Goal: Task Accomplishment & Management: Complete application form

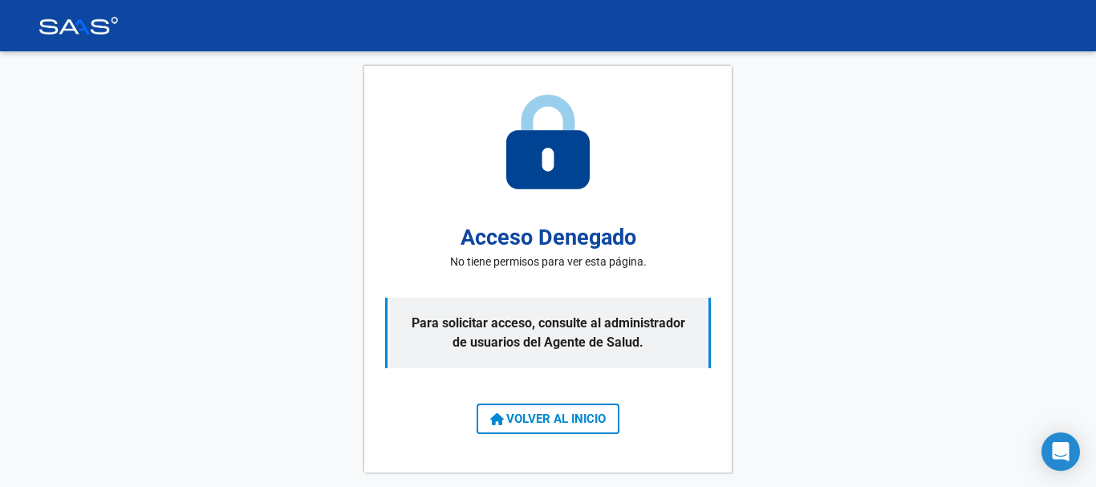
click at [572, 412] on span "VOLVER AL INICIO" at bounding box center [548, 419] width 116 height 14
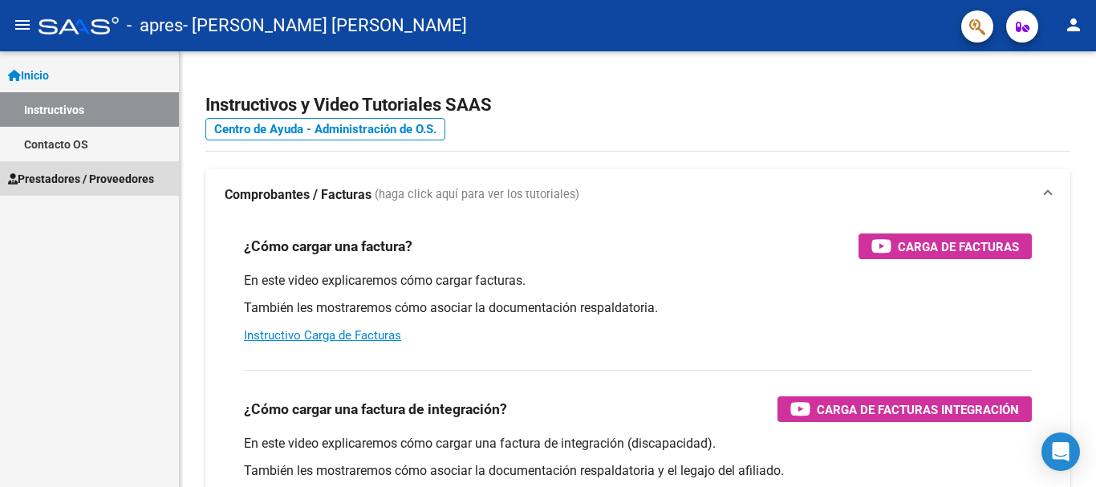
click at [142, 175] on span "Prestadores / Proveedores" at bounding box center [81, 179] width 146 height 18
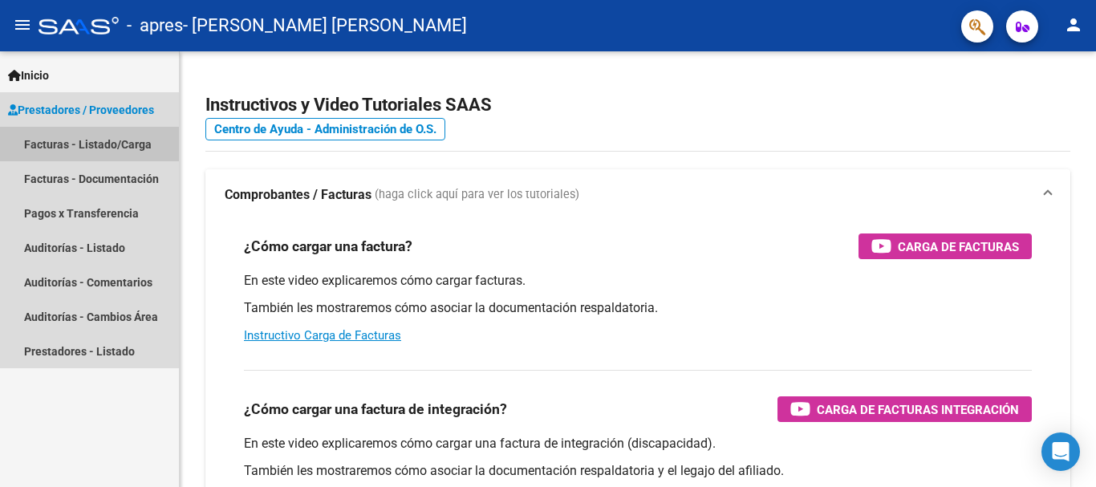
click at [148, 148] on link "Facturas - Listado/Carga" at bounding box center [89, 144] width 179 height 34
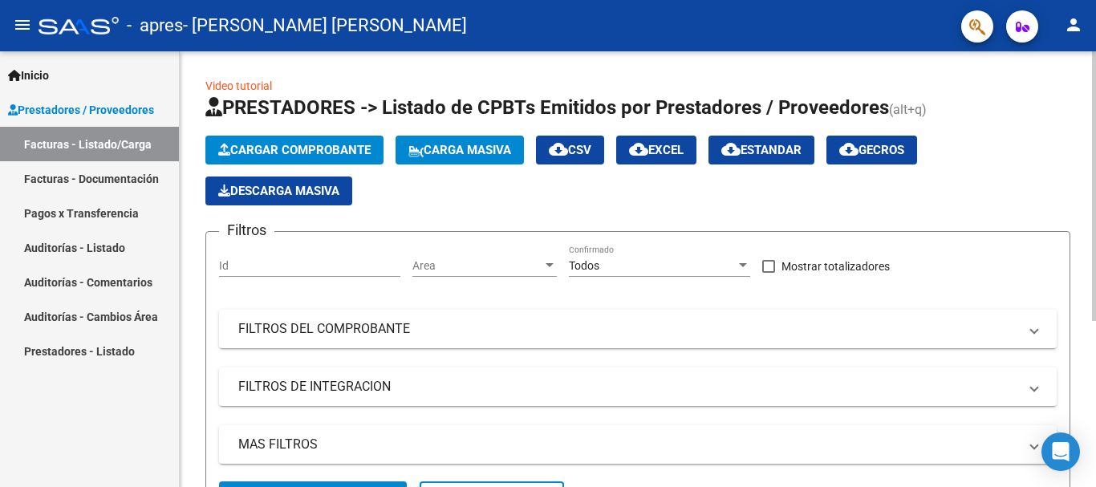
click at [1083, 290] on div at bounding box center [1094, 186] width 4 height 270
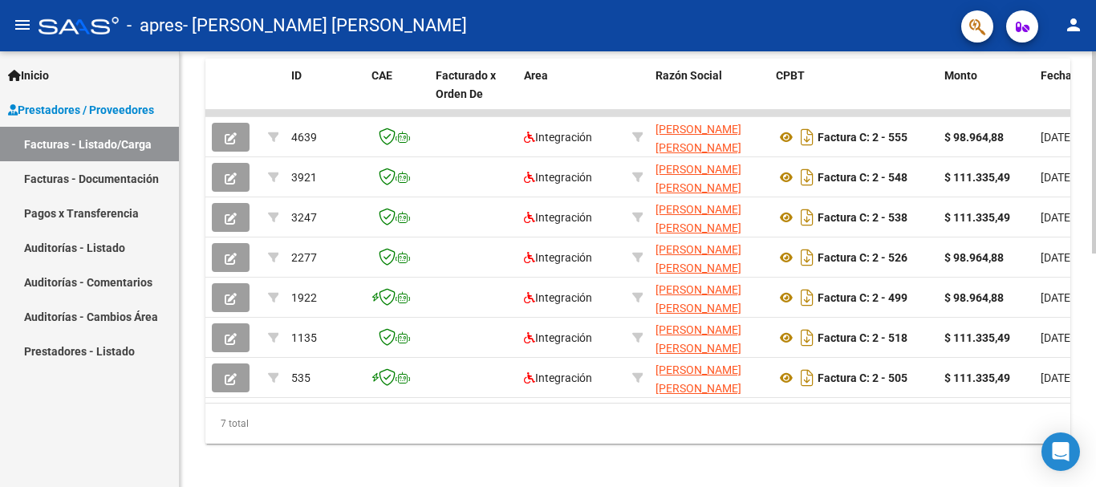
click at [1083, 339] on div at bounding box center [1094, 382] width 4 height 202
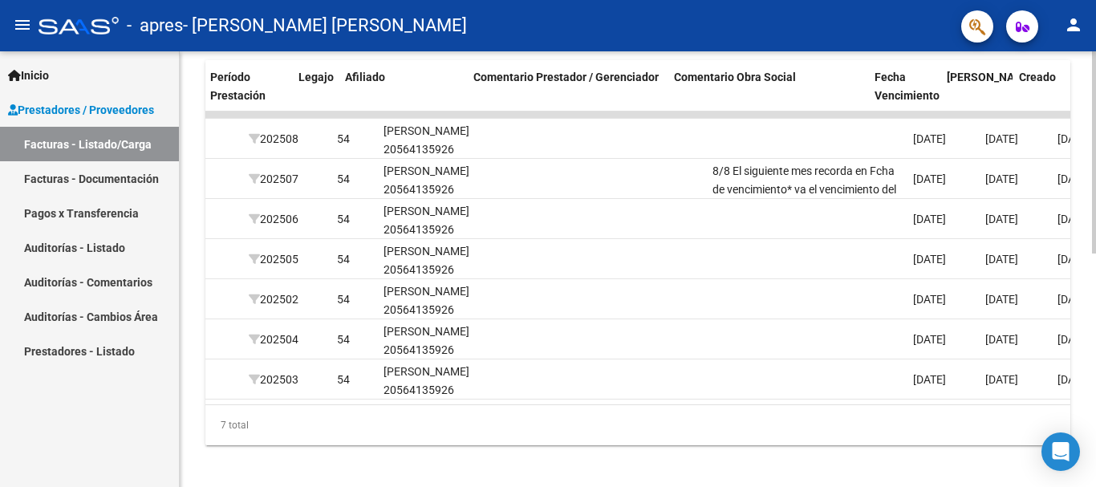
scroll to position [0, 2086]
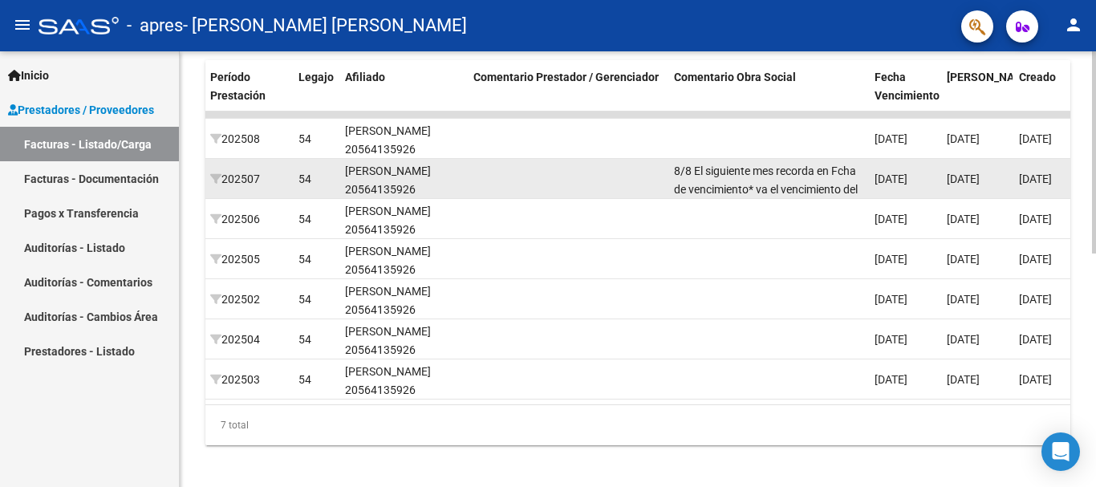
click at [808, 180] on div "8/8 El siguiente mes recorda en Fcha de vencimiento* va el vencimiento del cae." at bounding box center [768, 179] width 188 height 34
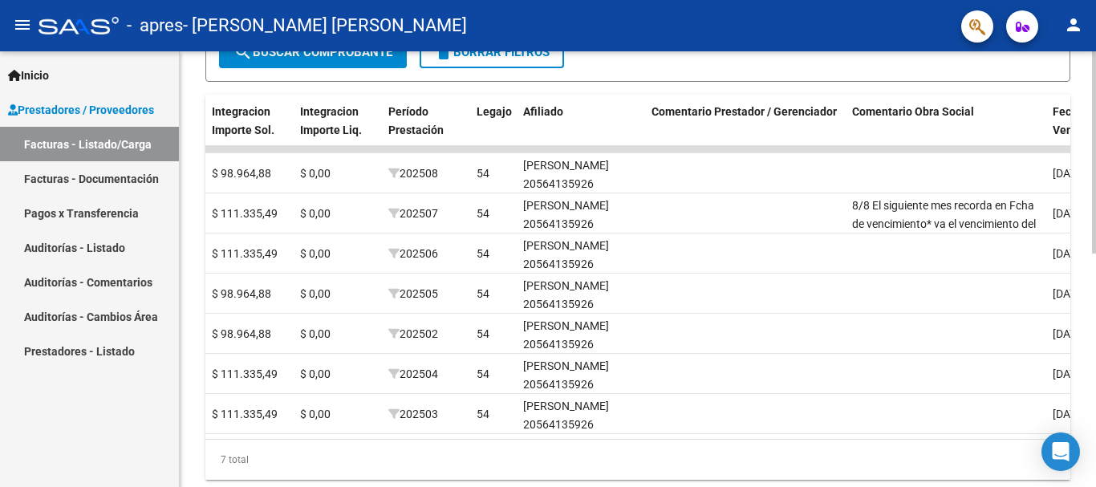
scroll to position [444, 0]
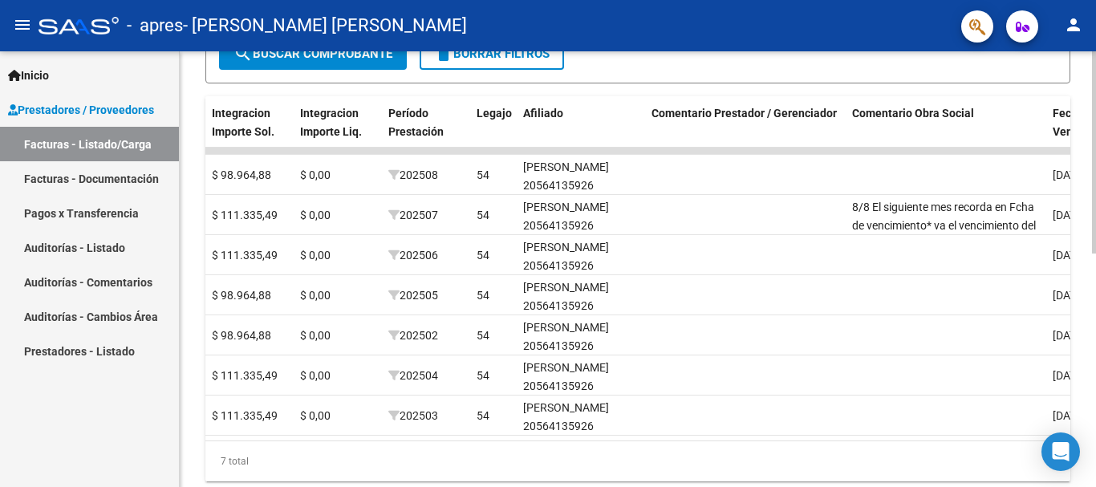
click at [1083, 270] on div at bounding box center [1094, 364] width 4 height 202
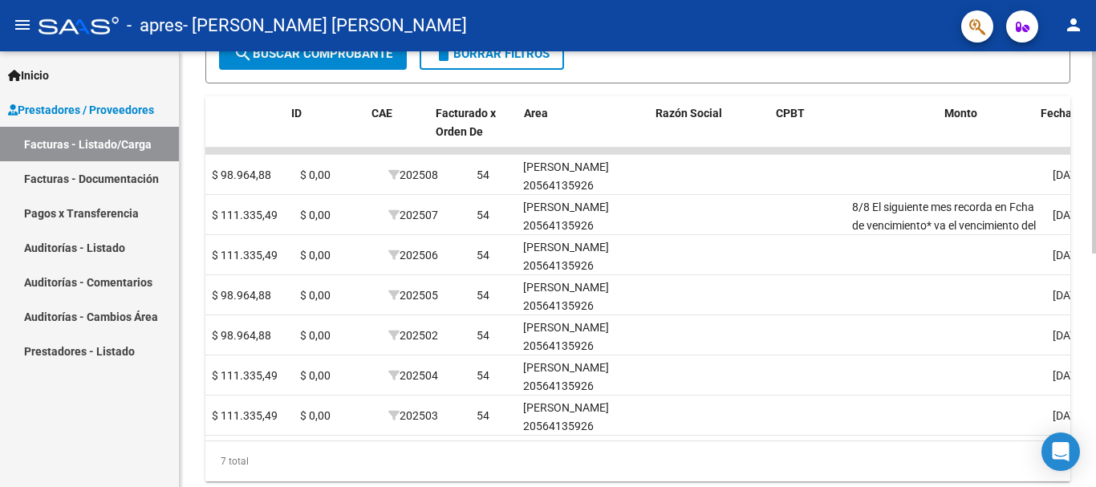
scroll to position [0, 0]
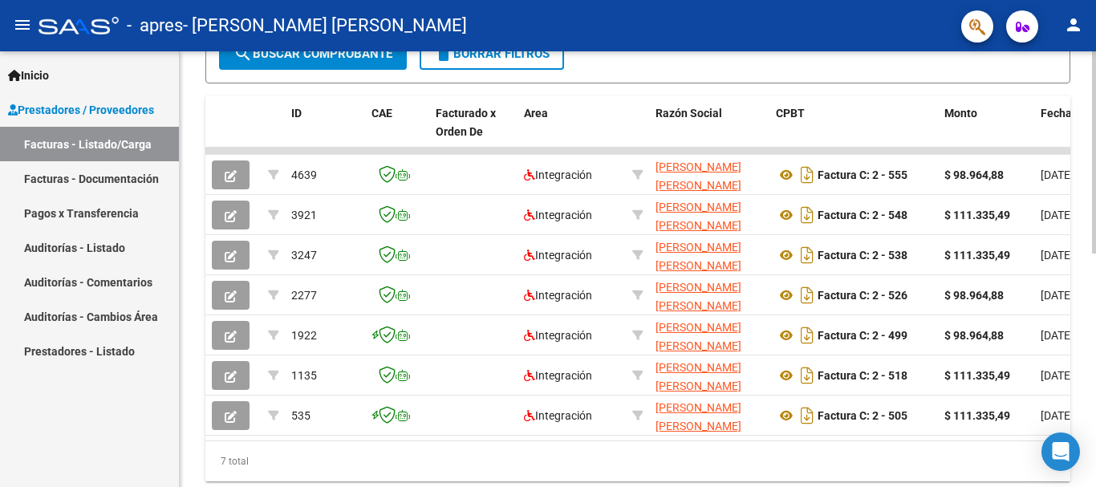
click at [1083, 216] on div at bounding box center [1094, 269] width 4 height 436
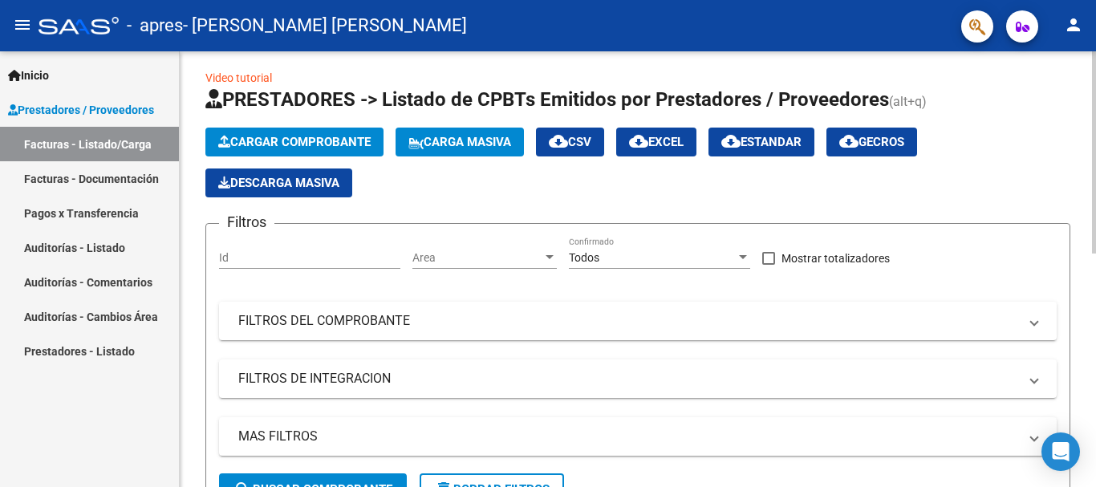
click at [355, 140] on span "Cargar Comprobante" at bounding box center [294, 142] width 152 height 14
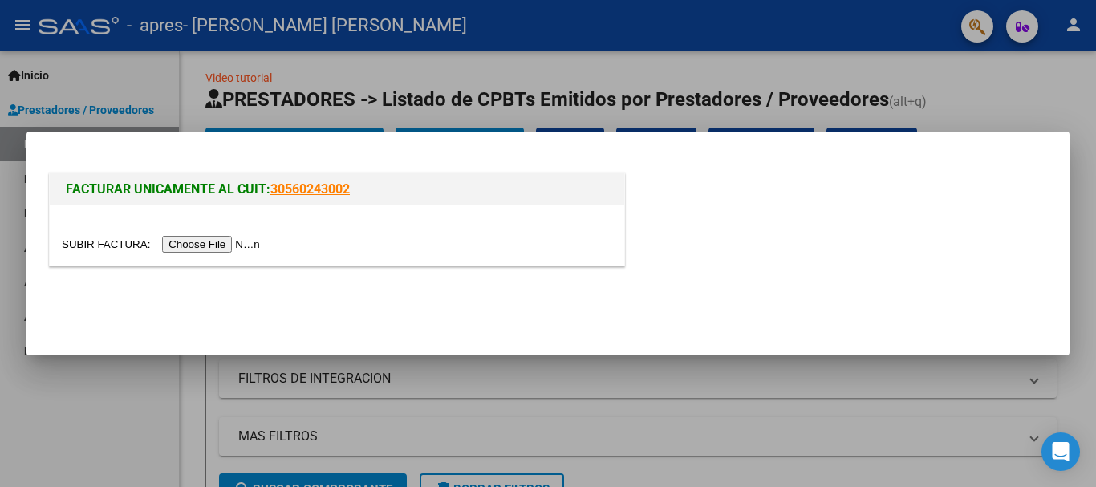
click at [213, 242] on input "file" at bounding box center [163, 244] width 203 height 17
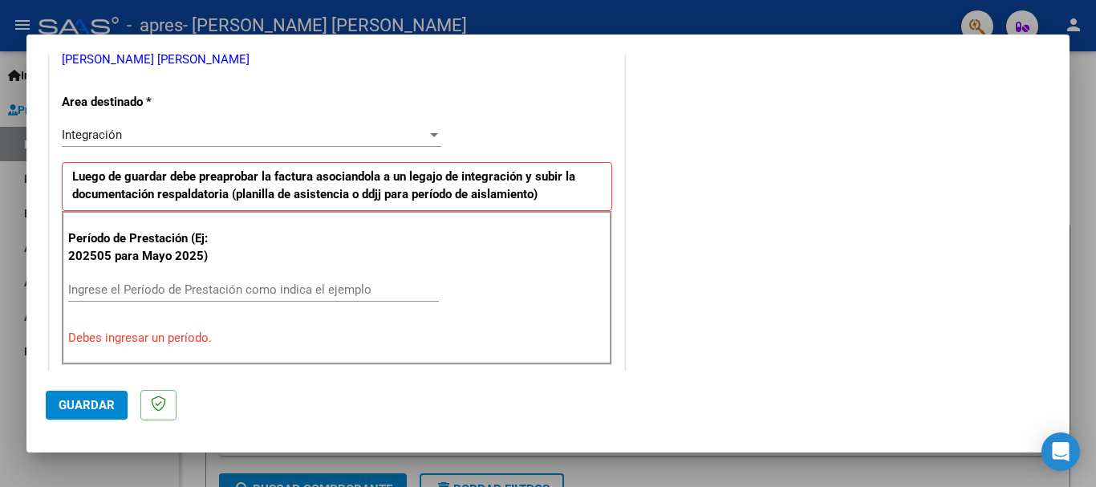
scroll to position [408, 0]
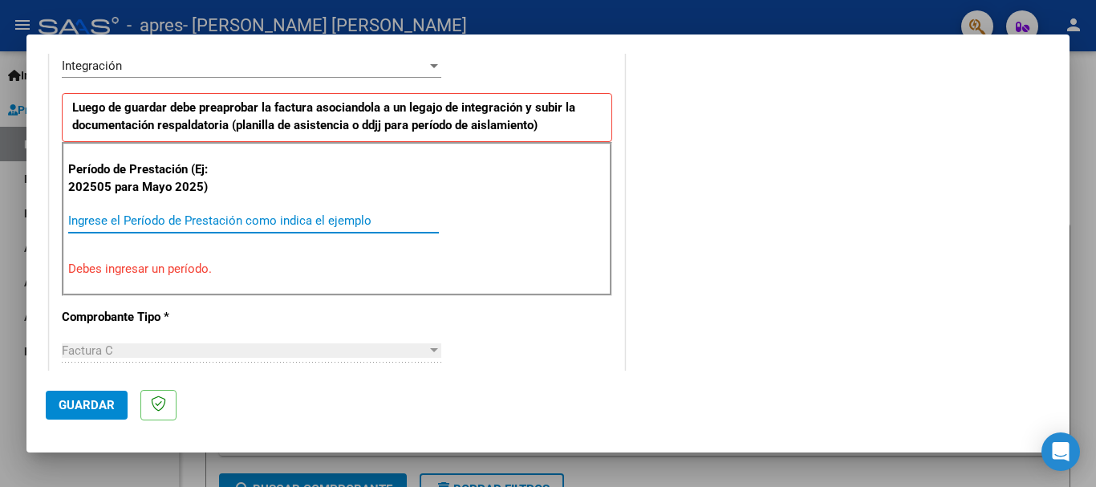
click at [220, 227] on input "Ingrese el Período de Prestación como indica el ejemplo" at bounding box center [253, 220] width 371 height 14
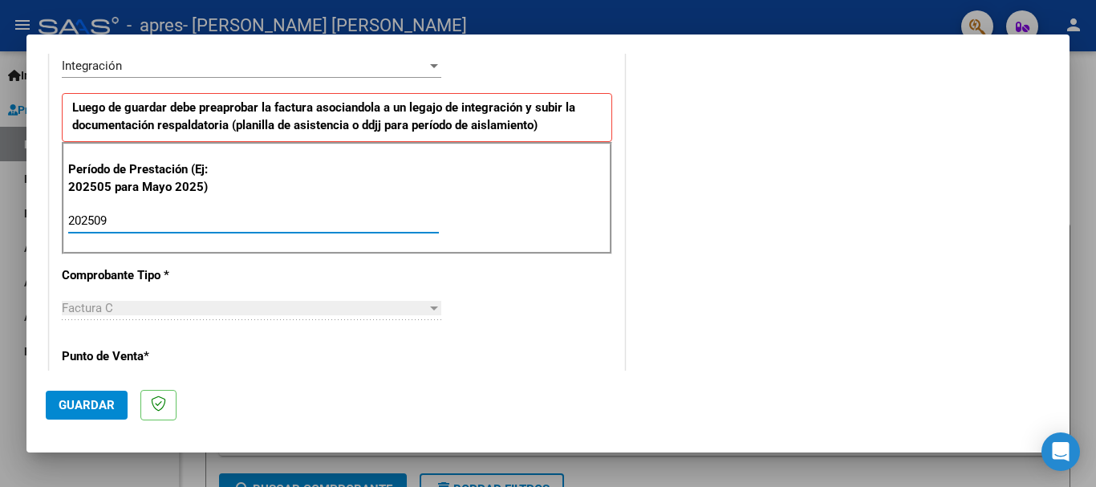
drag, startPoint x: 220, startPoint y: 227, endPoint x: 293, endPoint y: 252, distance: 77.1
click at [293, 252] on div "Período de Prestación (Ej: 202505 para Mayo 2025) 202509 Ingrese el Período de …" at bounding box center [337, 198] width 550 height 112
type input "202509"
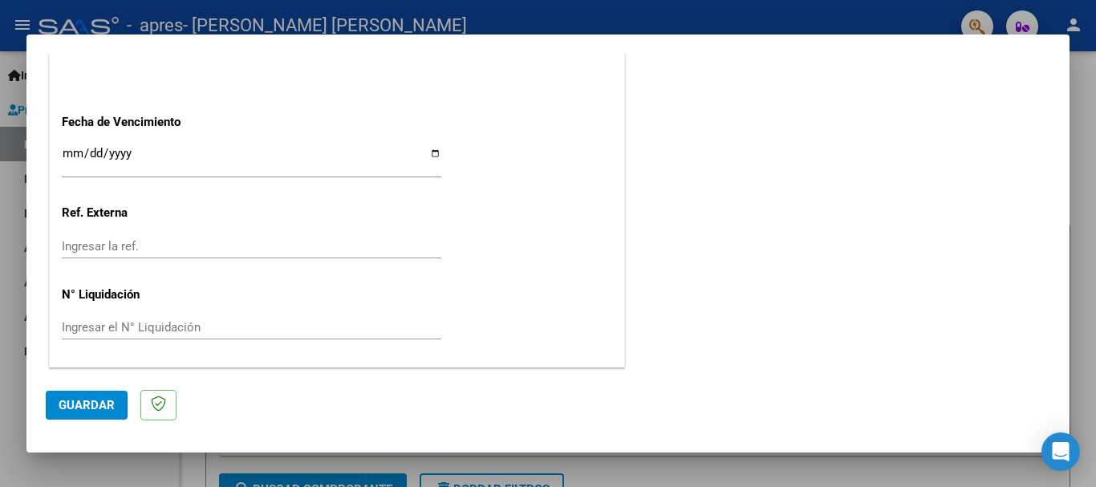
scroll to position [1086, 0]
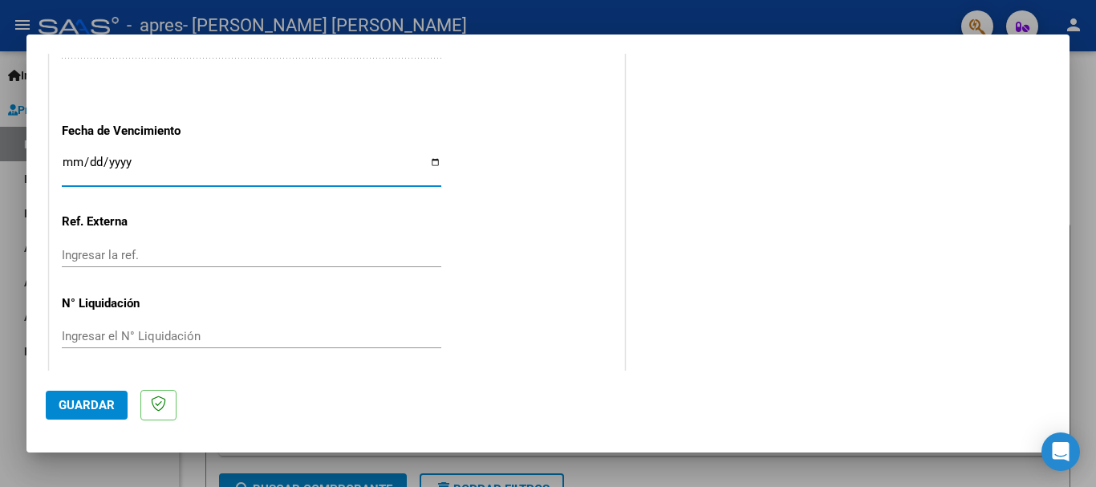
click at [430, 162] on input "Ingresar la fecha" at bounding box center [251, 169] width 379 height 26
type input "[DATE]"
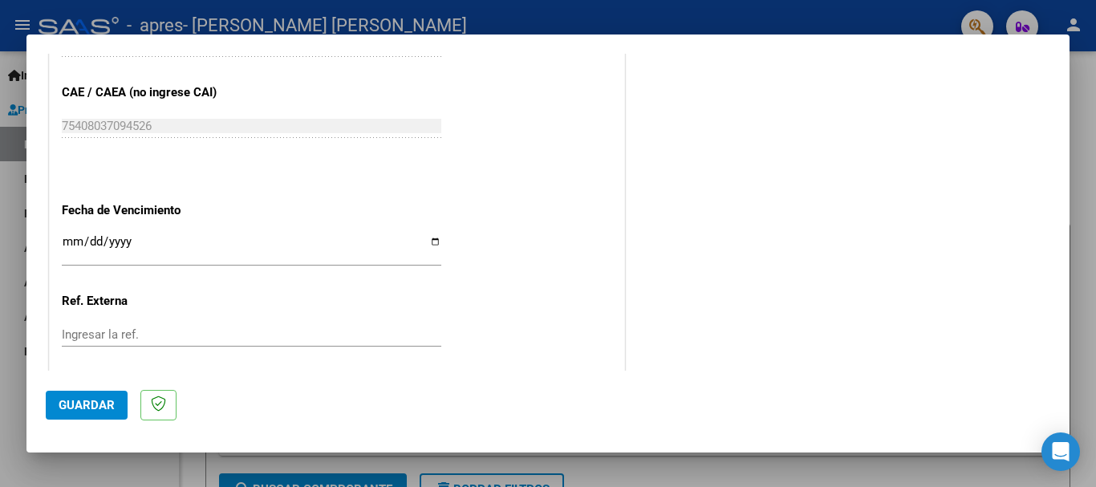
scroll to position [1095, 0]
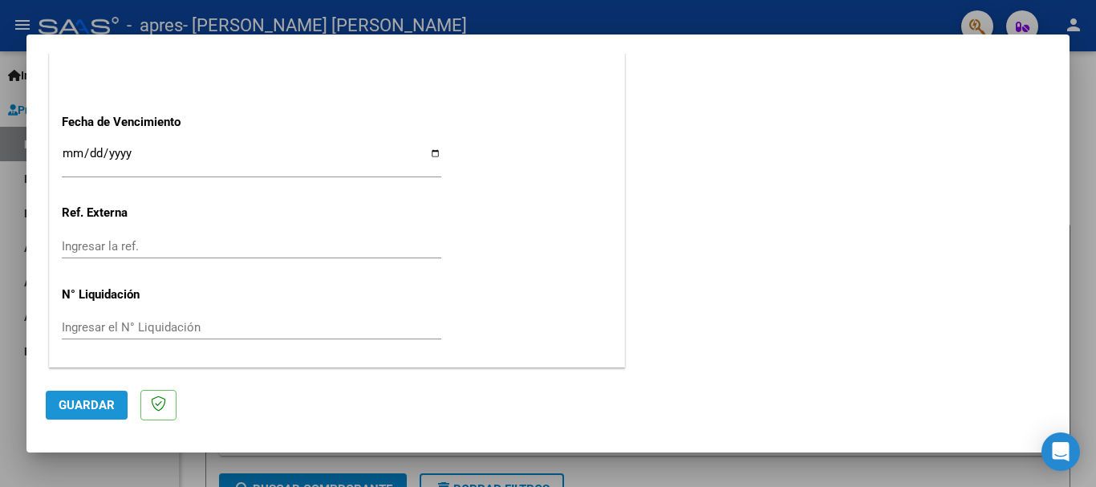
click at [107, 406] on span "Guardar" at bounding box center [87, 405] width 56 height 14
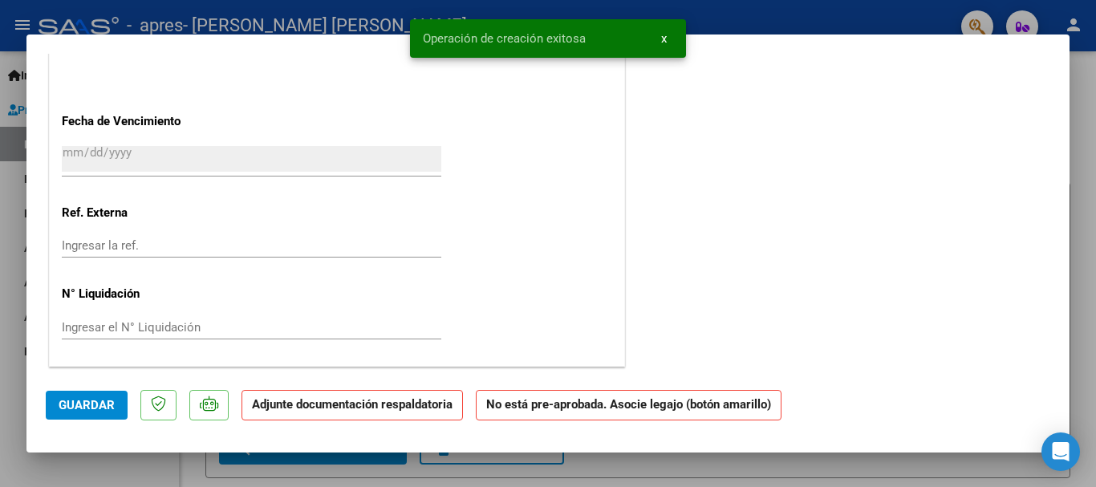
scroll to position [0, 0]
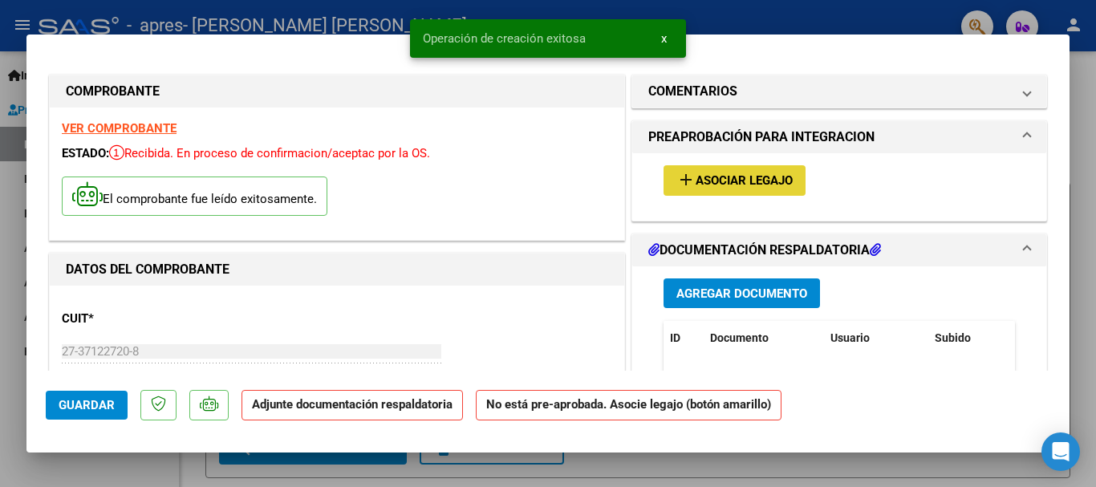
click at [705, 189] on button "add Asociar Legajo" at bounding box center [734, 180] width 142 height 30
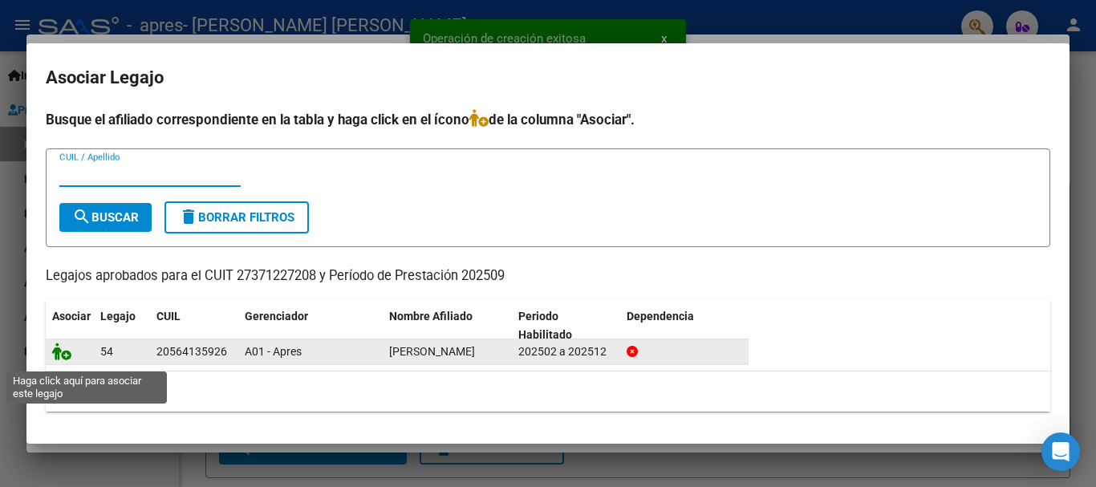
click at [64, 359] on icon at bounding box center [61, 352] width 19 height 18
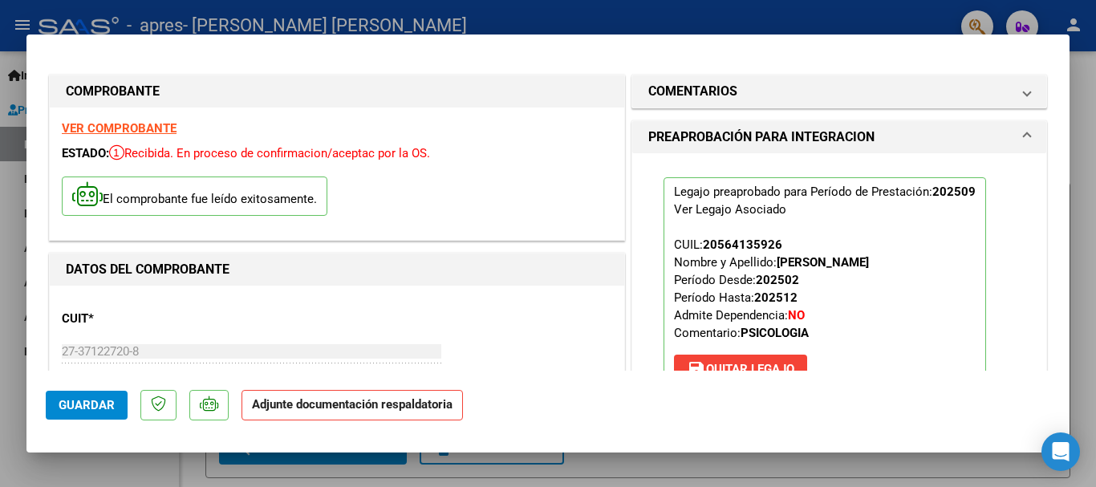
click at [1024, 135] on span at bounding box center [1027, 137] width 6 height 19
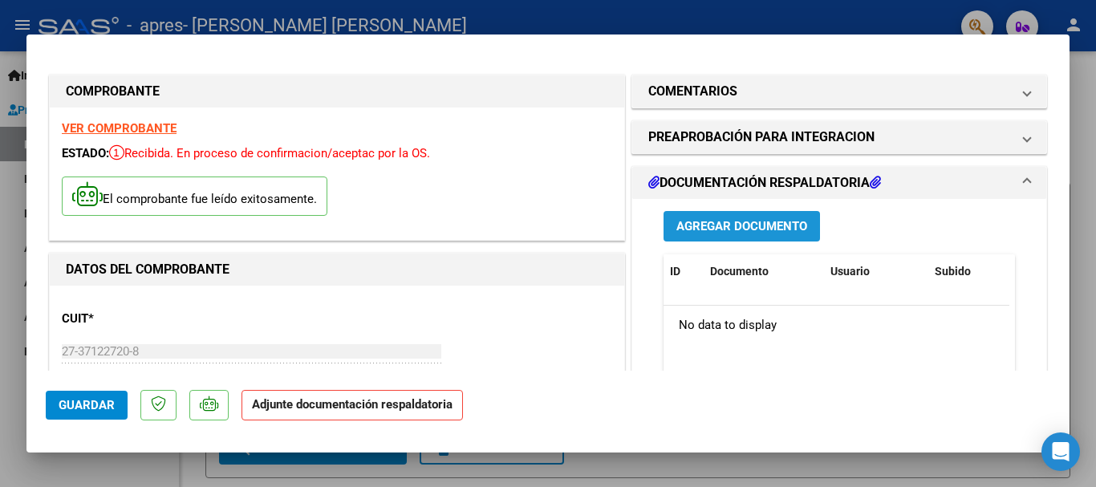
click at [777, 230] on span "Agregar Documento" at bounding box center [741, 227] width 131 height 14
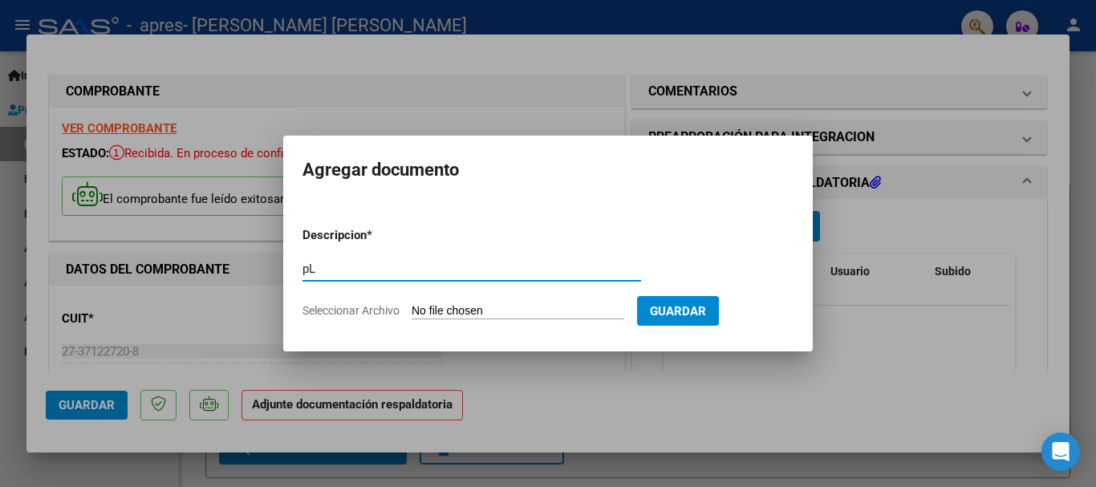
type input "p"
type input "Planilla [PERSON_NAME]"
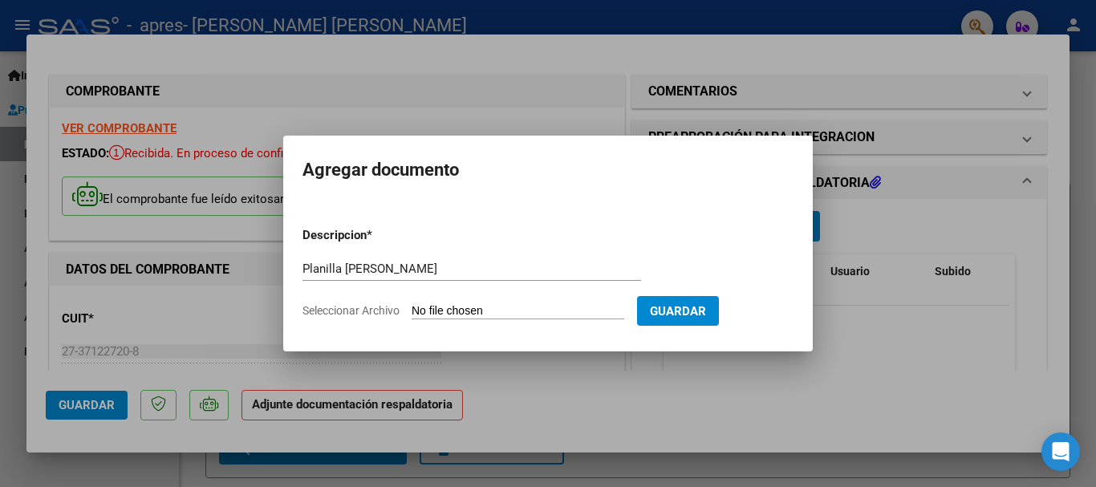
click at [426, 305] on input "Seleccionar Archivo" at bounding box center [518, 311] width 213 height 15
type input "C:\fakepath\Planilla septiembre_Felipe [PERSON_NAME].pdf"
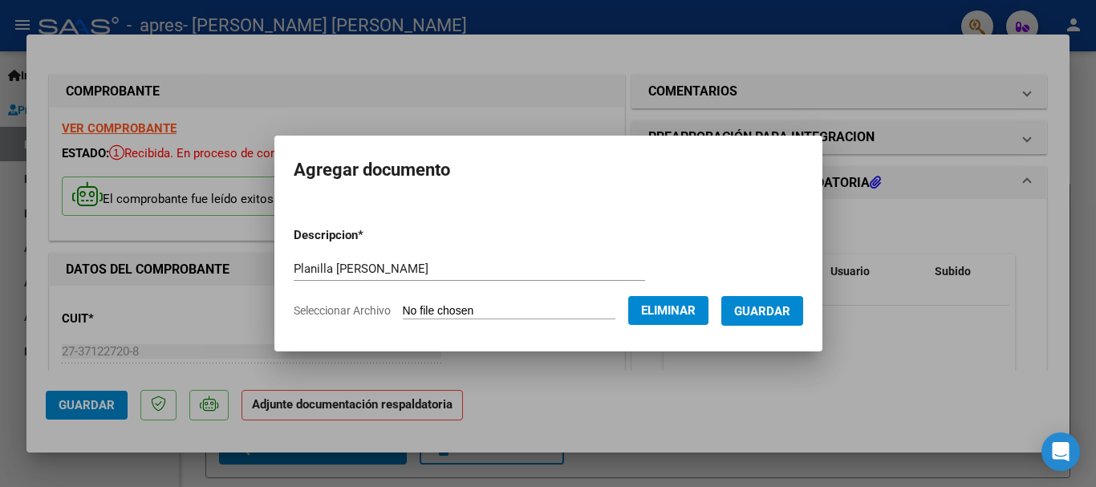
click at [780, 317] on span "Guardar" at bounding box center [762, 311] width 56 height 14
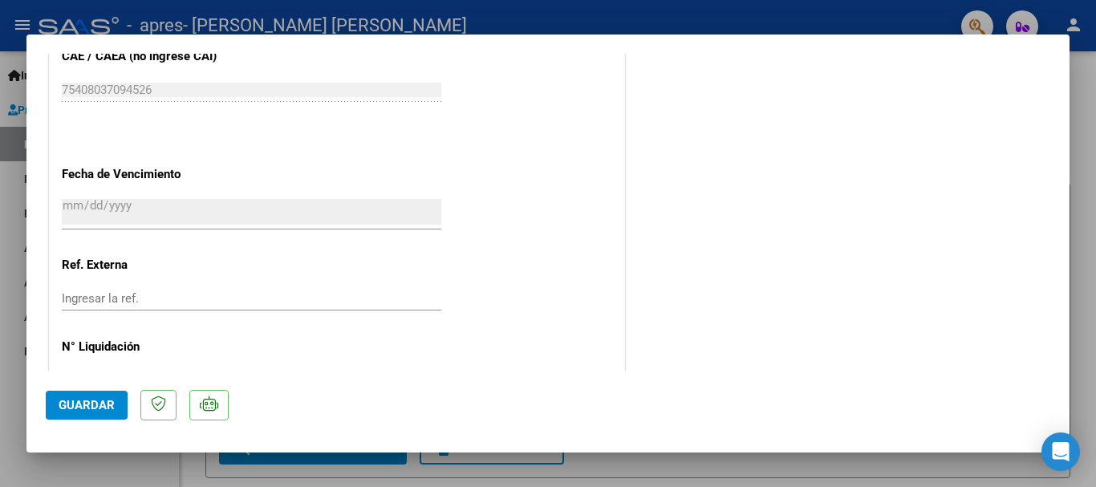
scroll to position [1119, 0]
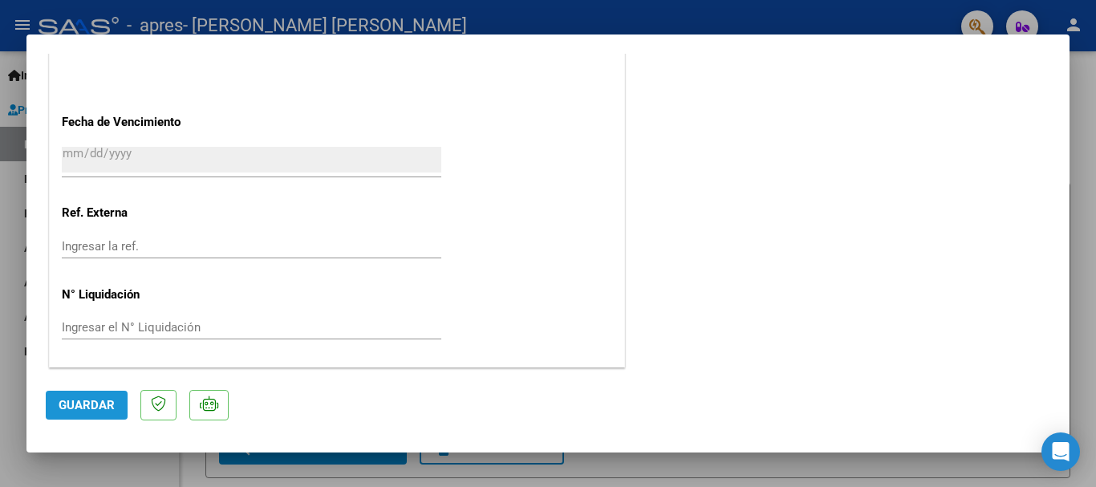
click at [104, 402] on span "Guardar" at bounding box center [87, 405] width 56 height 14
click at [93, 404] on span "Guardar" at bounding box center [87, 405] width 56 height 14
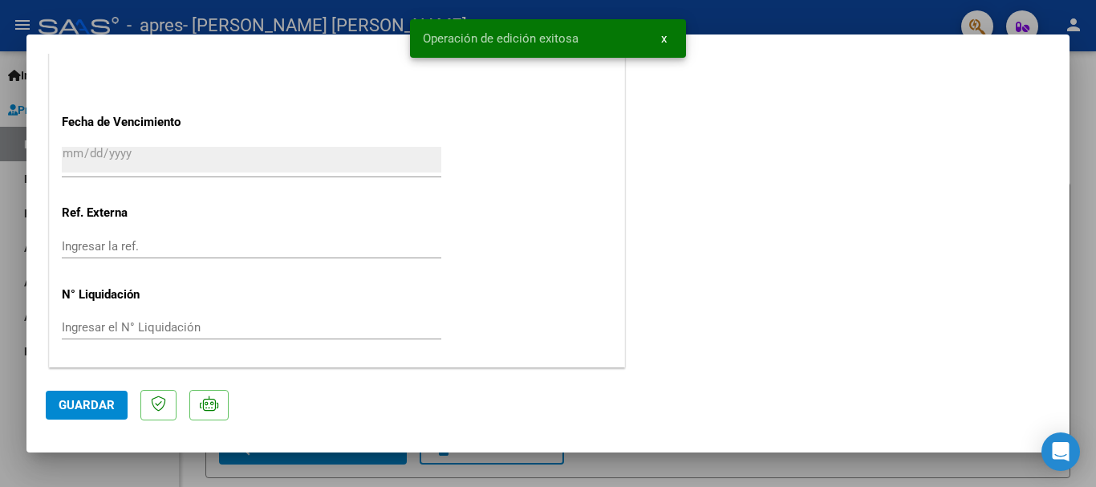
click at [18, 387] on div at bounding box center [548, 243] width 1096 height 487
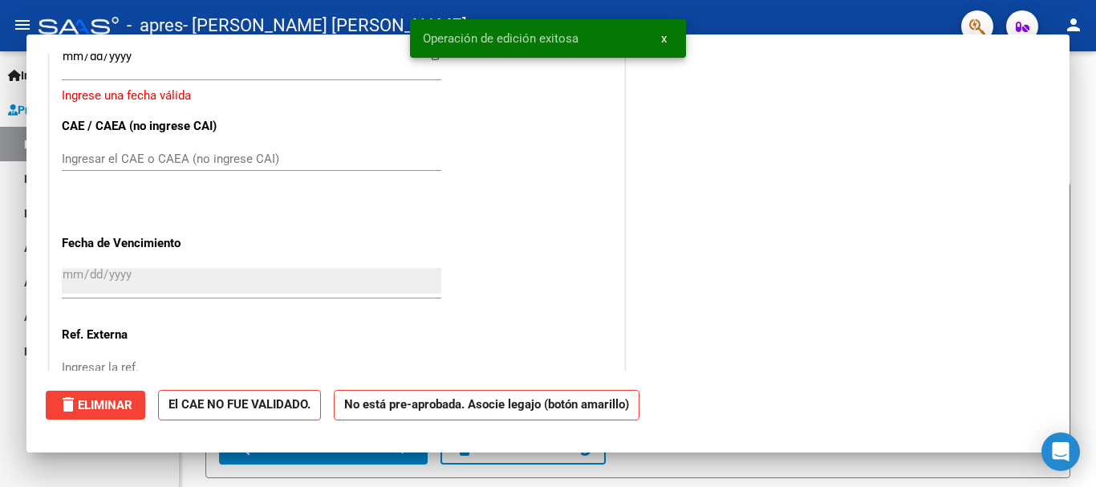
scroll to position [0, 0]
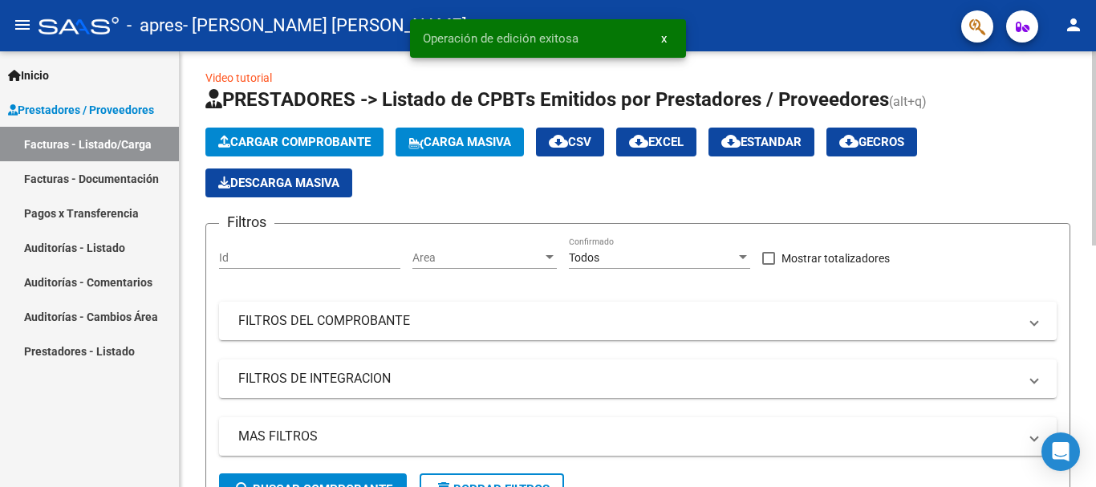
click at [1083, 178] on div at bounding box center [1094, 152] width 4 height 194
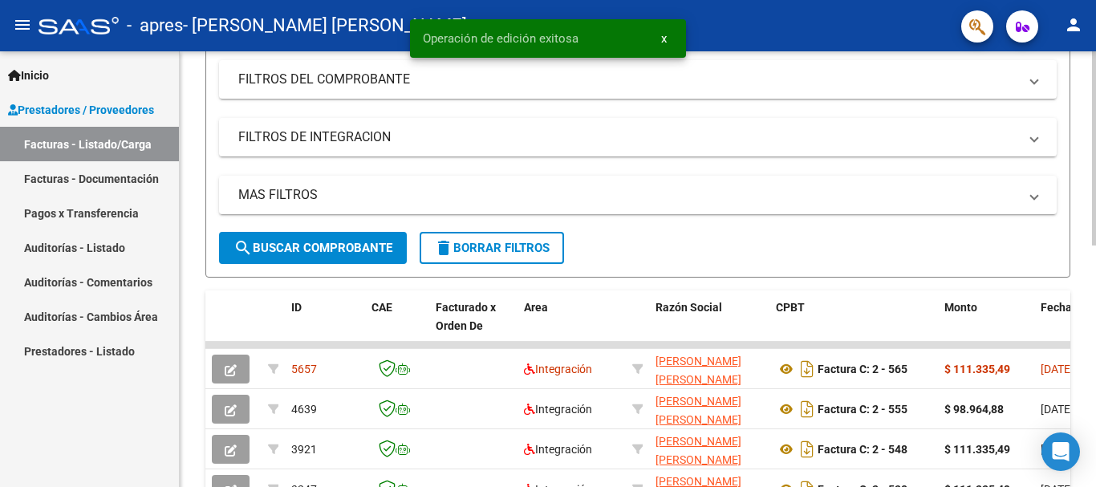
scroll to position [345, 0]
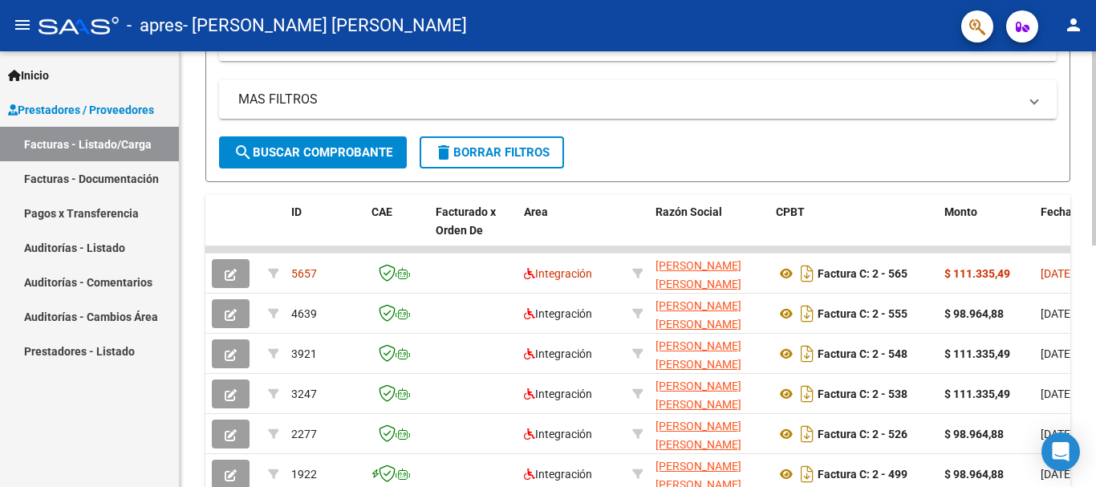
click at [1083, 327] on div at bounding box center [1094, 306] width 4 height 194
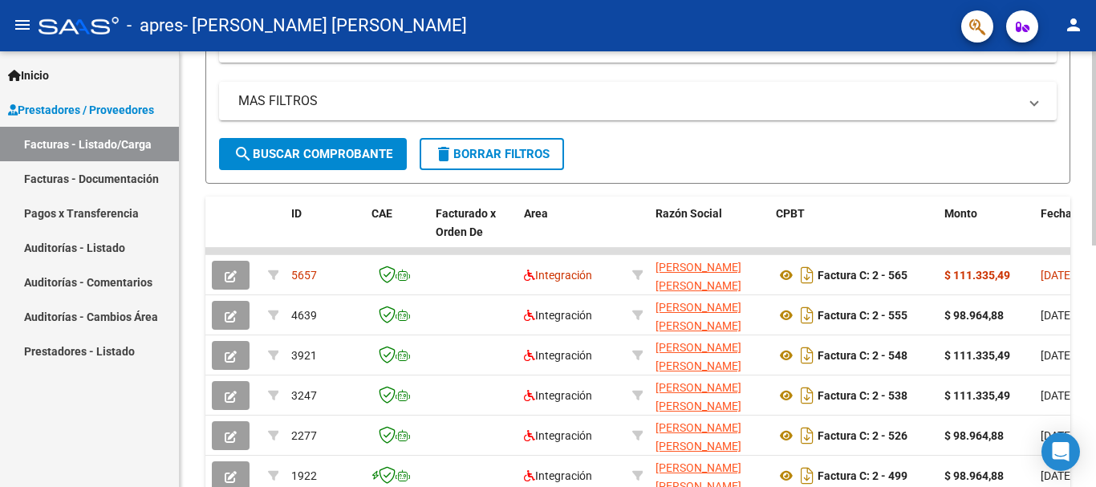
click at [1083, 245] on div at bounding box center [1094, 305] width 4 height 194
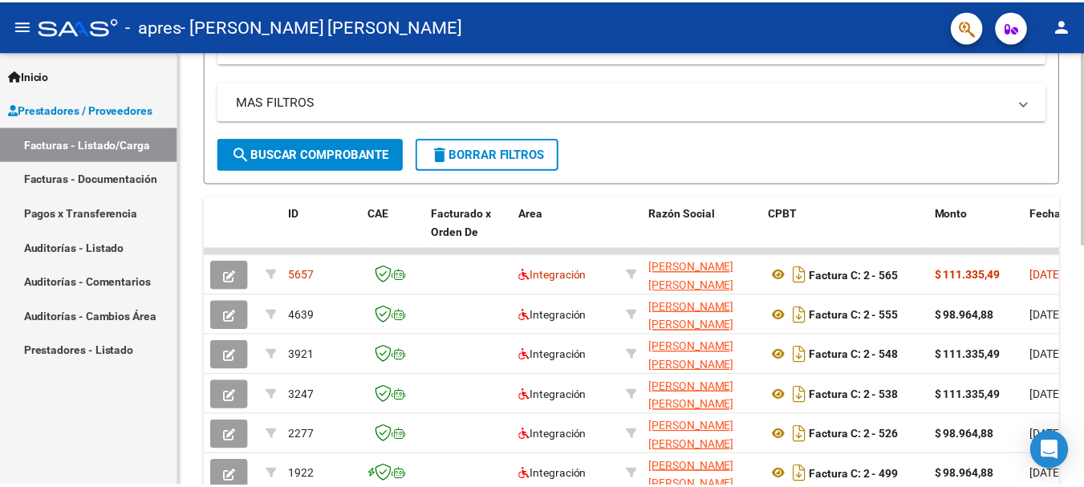
scroll to position [351, 0]
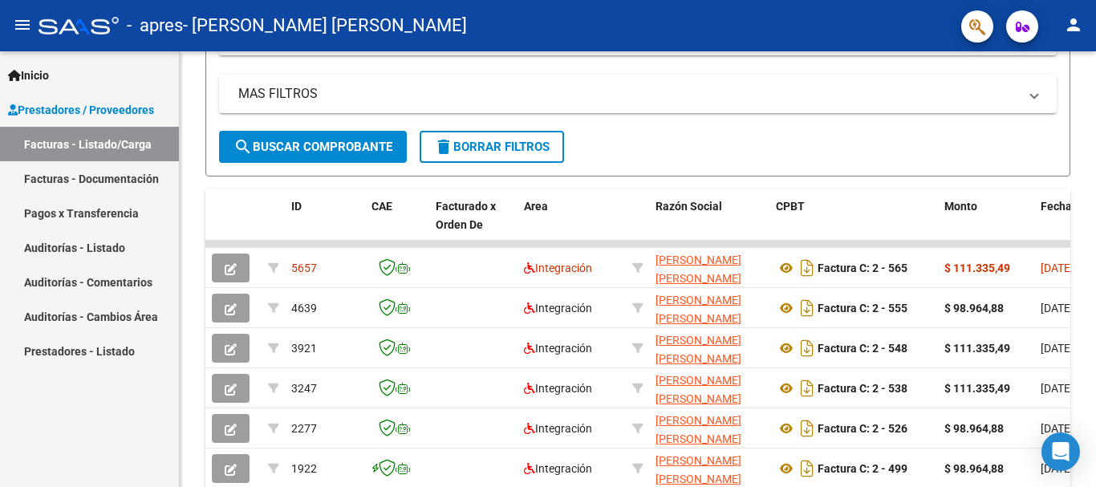
click at [1079, 29] on mat-icon "person" at bounding box center [1073, 24] width 19 height 19
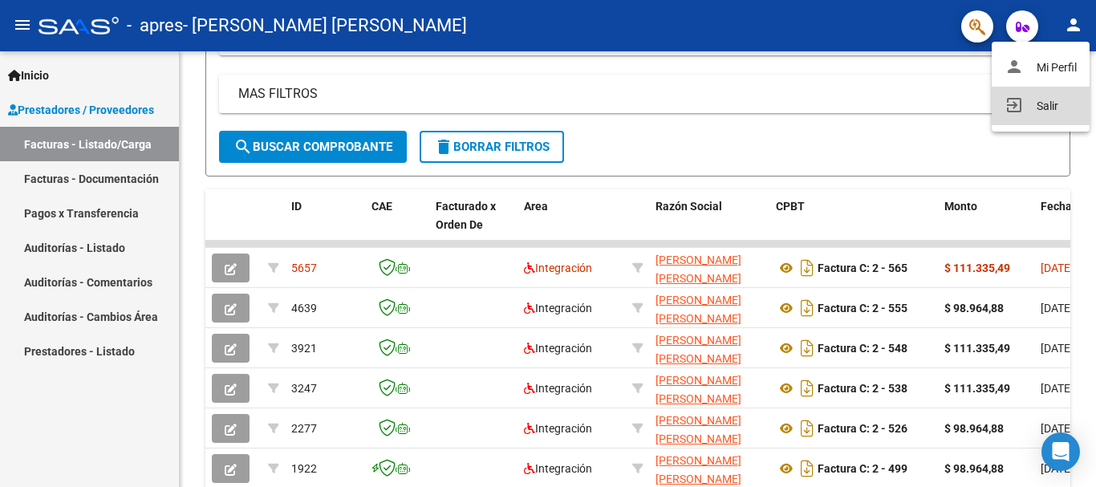
click at [1044, 103] on button "exit_to_app Salir" at bounding box center [1041, 106] width 98 height 39
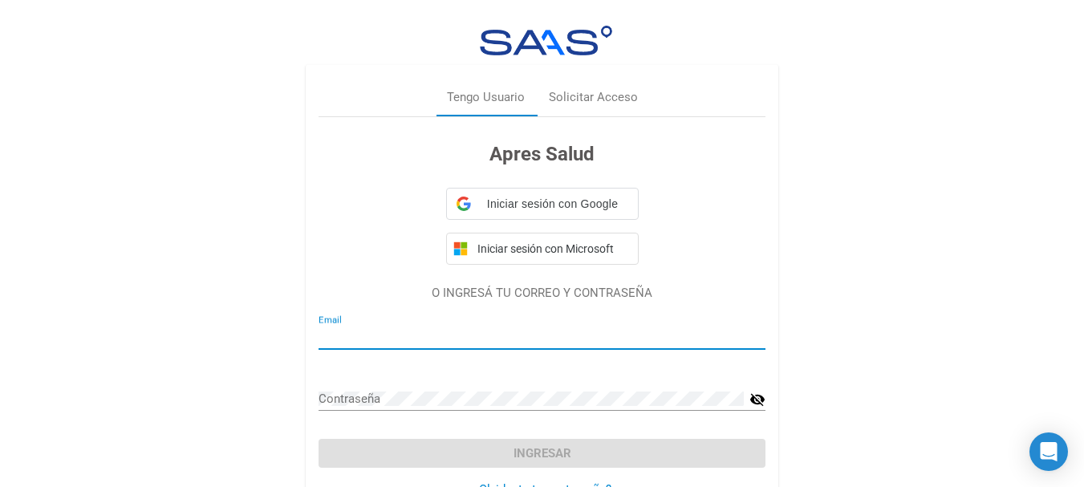
type input "[EMAIL_ADDRESS][DOMAIN_NAME]"
